Goal: Information Seeking & Learning: Learn about a topic

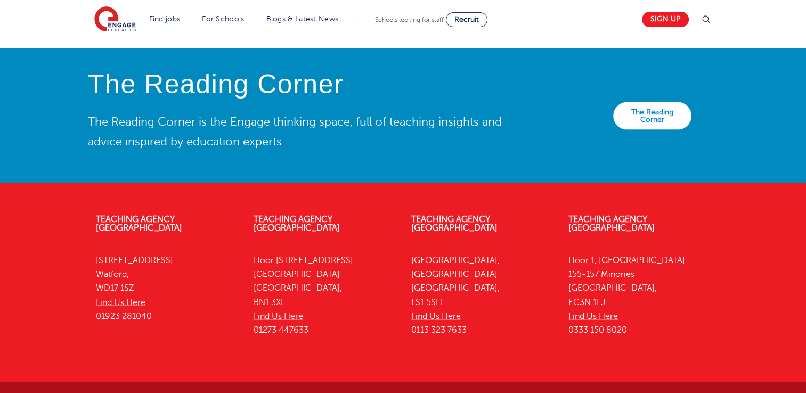
scroll to position [2425, 0]
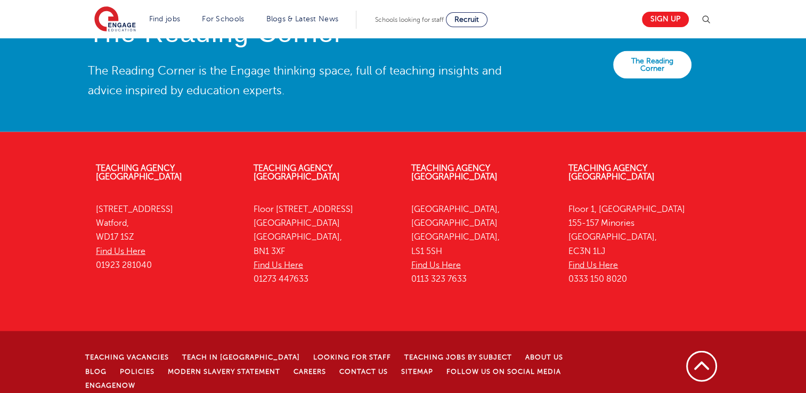
click at [525, 350] on li "About Us" at bounding box center [550, 357] width 51 height 14
click at [525, 354] on link "About Us" at bounding box center [544, 357] width 38 height 7
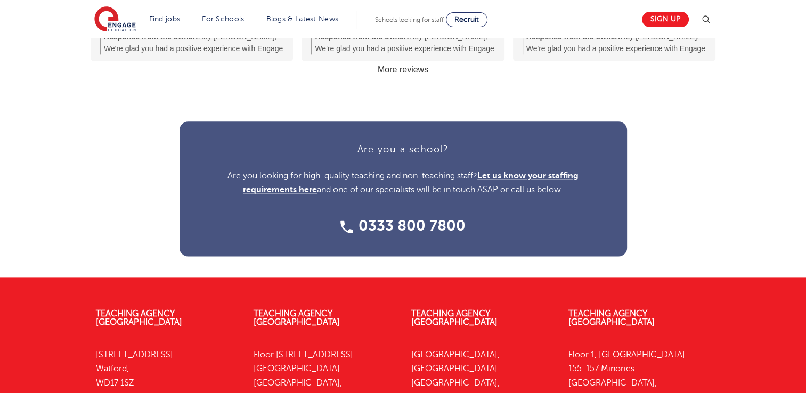
scroll to position [1307, 0]
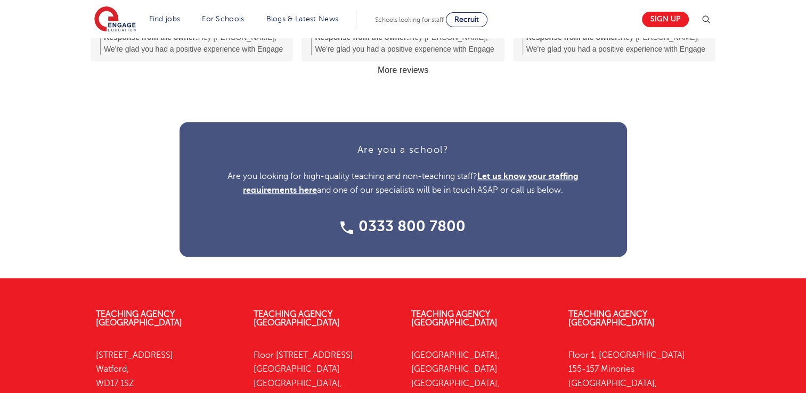
click at [648, 174] on div "Are you a school? Are you looking for high-quality teaching and non-teaching st…" at bounding box center [403, 189] width 646 height 135
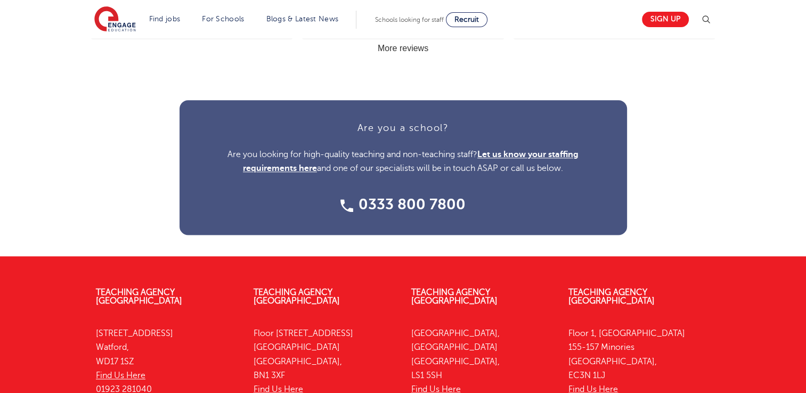
scroll to position [1324, 0]
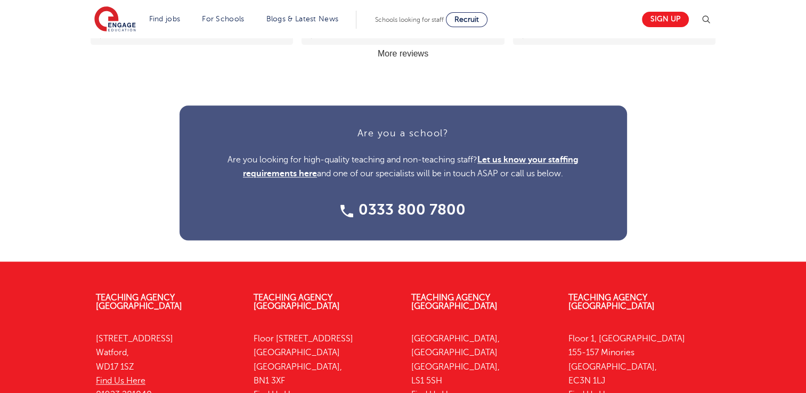
drag, startPoint x: 665, startPoint y: 188, endPoint x: 292, endPoint y: 119, distance: 378.6
drag, startPoint x: 292, startPoint y: 119, endPoint x: 125, endPoint y: 139, distance: 168.9
click at [125, 139] on div "Are you a school? Are you looking for high-quality teaching and non-teaching st…" at bounding box center [403, 172] width 646 height 135
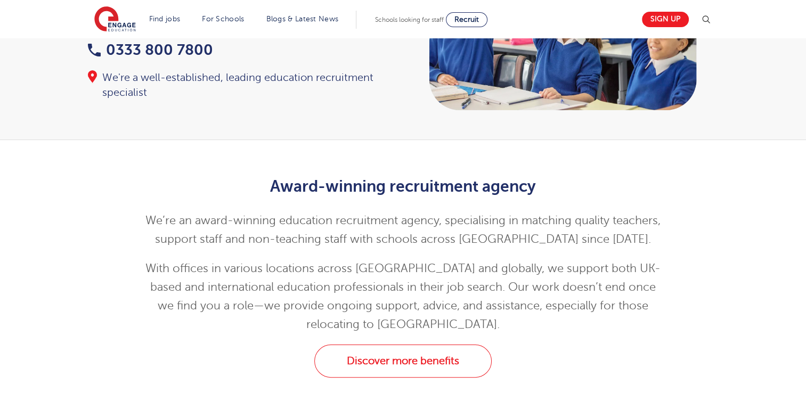
scroll to position [230, 0]
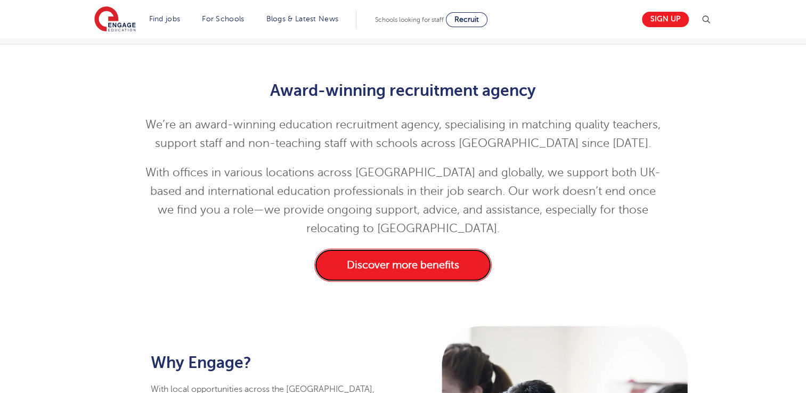
click at [366, 273] on link "Discover more benefits" at bounding box center [402, 265] width 177 height 33
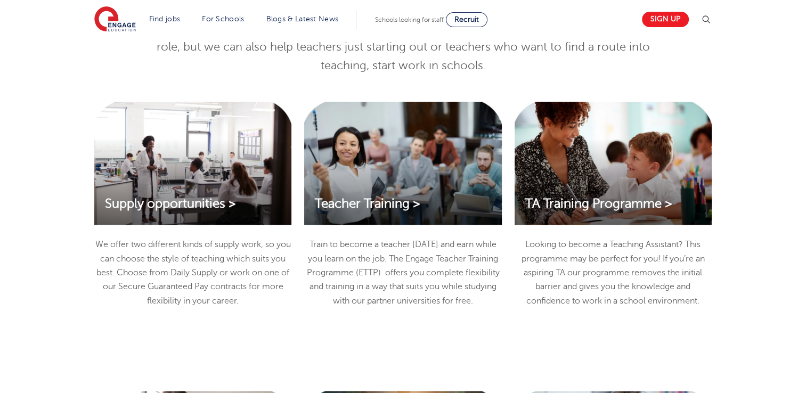
scroll to position [1109, 0]
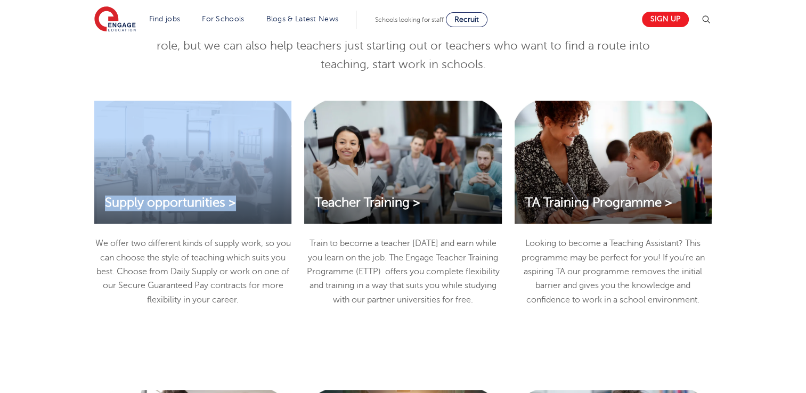
drag, startPoint x: 264, startPoint y: 159, endPoint x: 0, endPoint y: 138, distance: 264.9
click at [0, 138] on html "Find jobs All vacancies We have one of the UK's largest database. and with hund…" at bounding box center [403, 262] width 806 height 2742
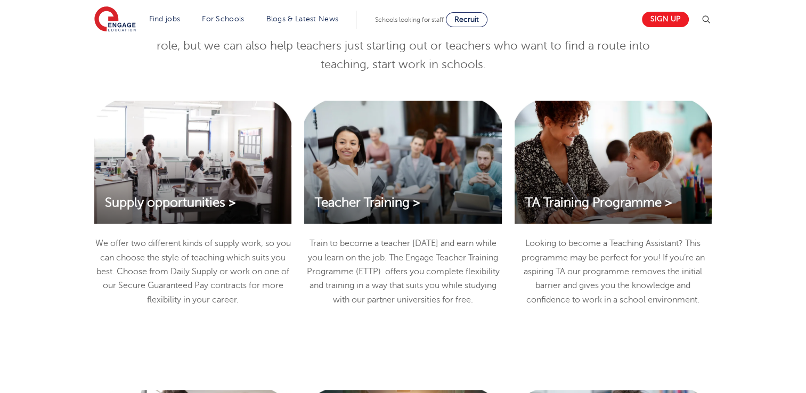
drag, startPoint x: 0, startPoint y: 138, endPoint x: 26, endPoint y: 161, distance: 34.7
click at [26, 161] on div "Supply opportunities > We offer two different kinds of supply work, so you can …" at bounding box center [403, 229] width 806 height 289
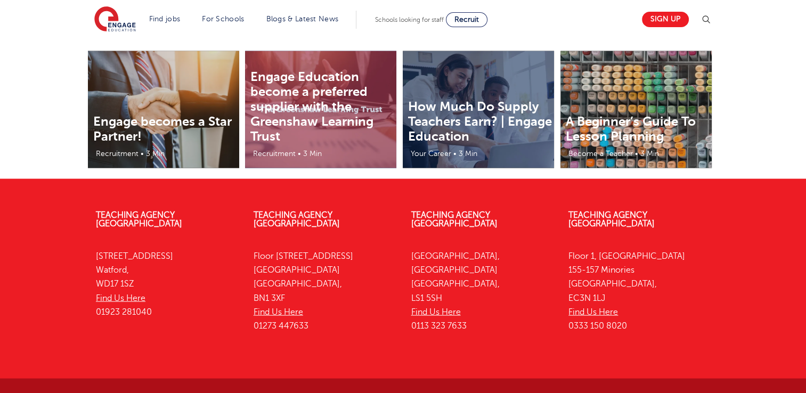
scroll to position [2279, 0]
